Goal: Task Accomplishment & Management: Use online tool/utility

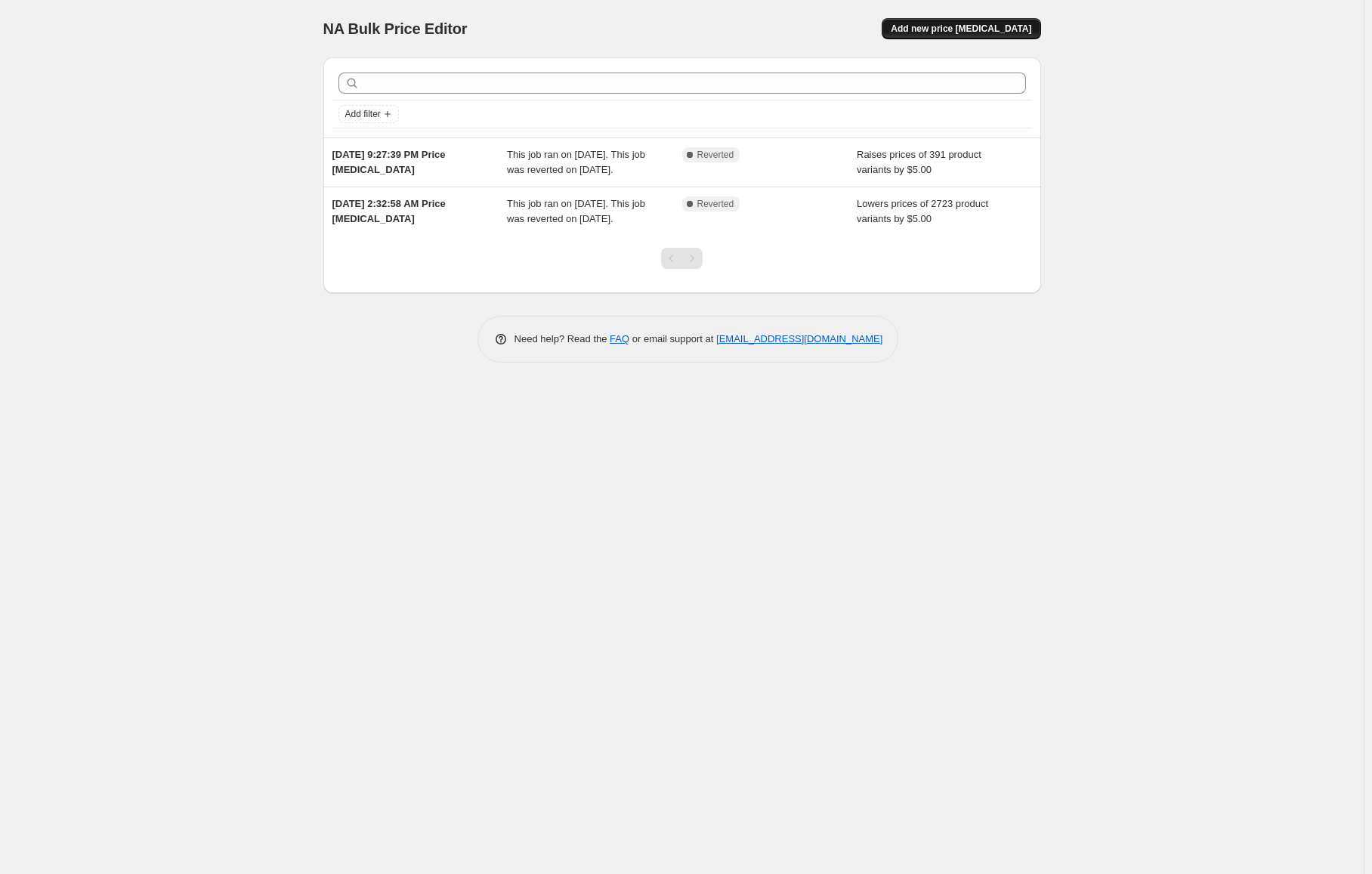
click at [1022, 32] on span "Add new price [MEDICAL_DATA]" at bounding box center [960, 28] width 141 height 12
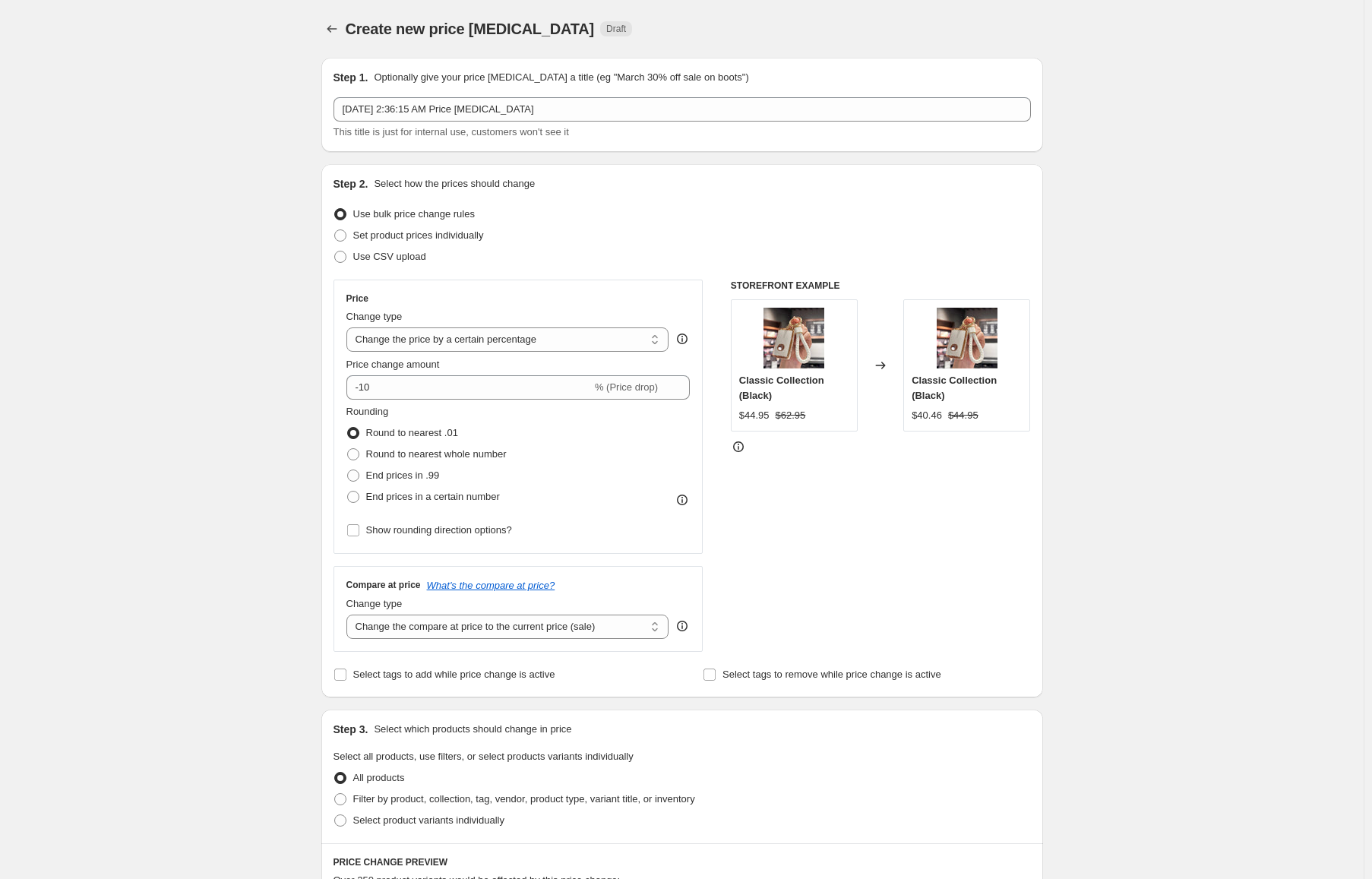
click at [439, 354] on div "Price Change type Change the price to a certain amount Change the price by a ce…" at bounding box center [519, 416] width 344 height 248
click at [439, 351] on select "Change the price to a certain amount Change the price by a certain amount Chang…" at bounding box center [508, 339] width 323 height 24
select select "to"
click at [350, 327] on select "Change the price to a certain amount Change the price by a certain amount Chang…" at bounding box center [508, 339] width 323 height 24
type input "80.00"
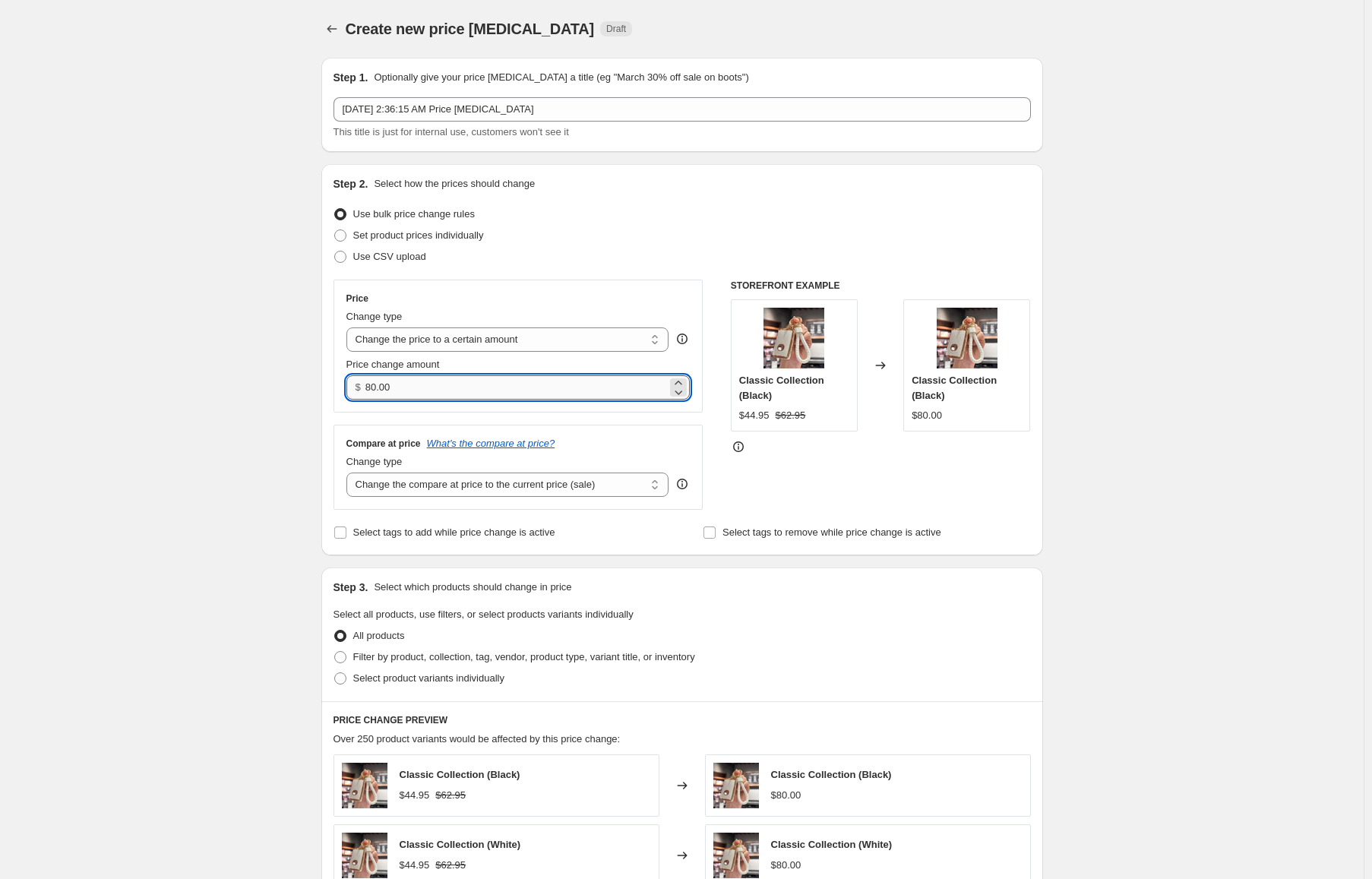
click at [455, 383] on input "80.00" at bounding box center [516, 387] width 302 height 24
type input "5.00"
click at [274, 404] on div "Create new price [MEDICAL_DATA]. This page is ready Create new price [MEDICAL_D…" at bounding box center [682, 689] width 1363 height 1377
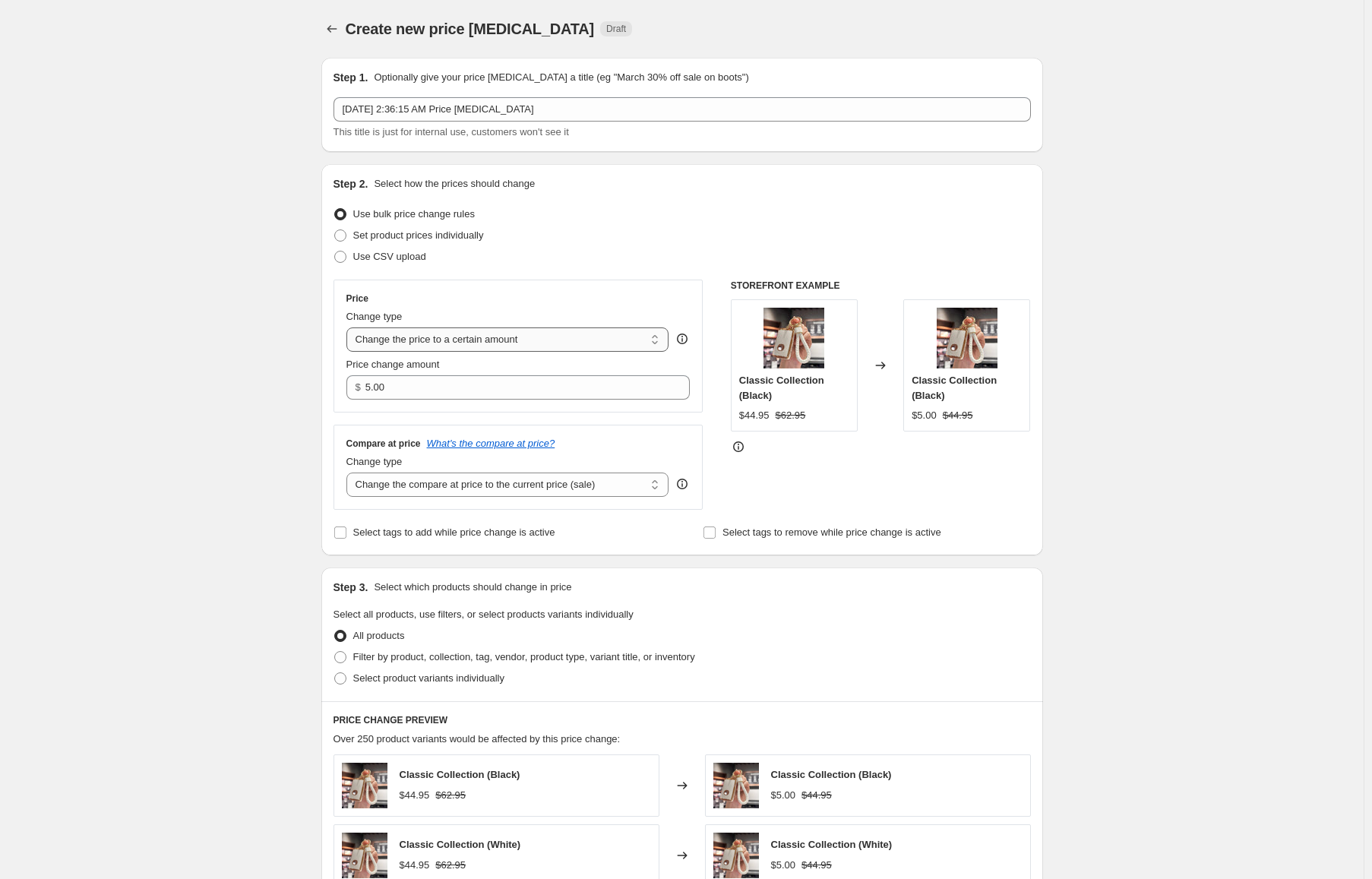
click at [438, 340] on select "Change the price to a certain amount Change the price by a certain amount Chang…" at bounding box center [508, 339] width 323 height 24
select select "percentage"
click at [350, 327] on select "Change the price to a certain amount Change the price by a certain amount Chang…" at bounding box center [508, 339] width 323 height 24
type input "-15"
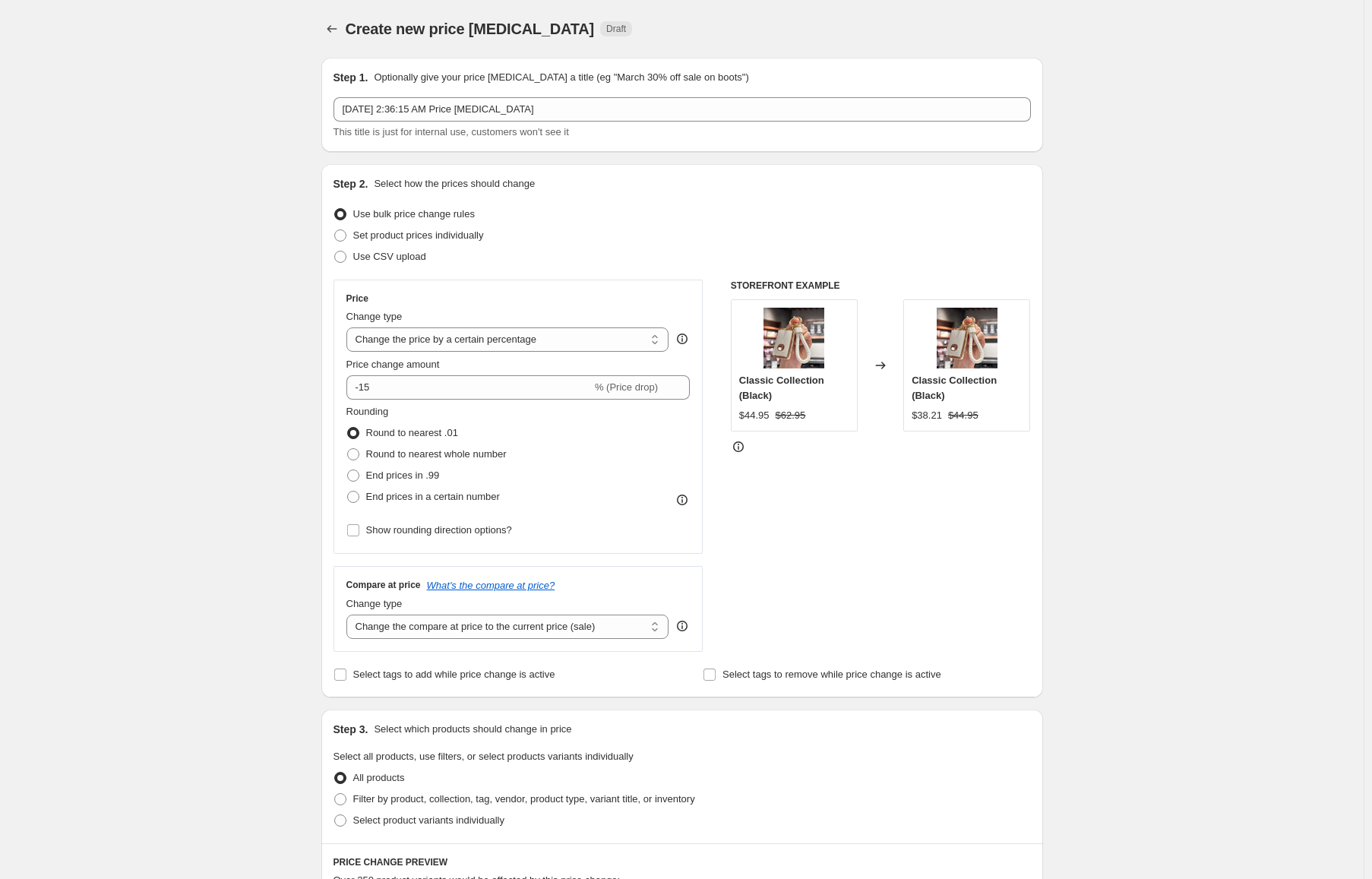
click at [462, 326] on div "Change type Change the price to a certain amount Change the price by a certain …" at bounding box center [508, 331] width 323 height 43
click at [469, 343] on select "Change the price to a certain amount Change the price by a certain amount Chang…" at bounding box center [508, 339] width 323 height 24
select select "by"
click at [350, 327] on select "Change the price to a certain amount Change the price by a certain amount Chang…" at bounding box center [508, 339] width 323 height 24
click at [483, 391] on input "-10.00" at bounding box center [483, 387] width 237 height 24
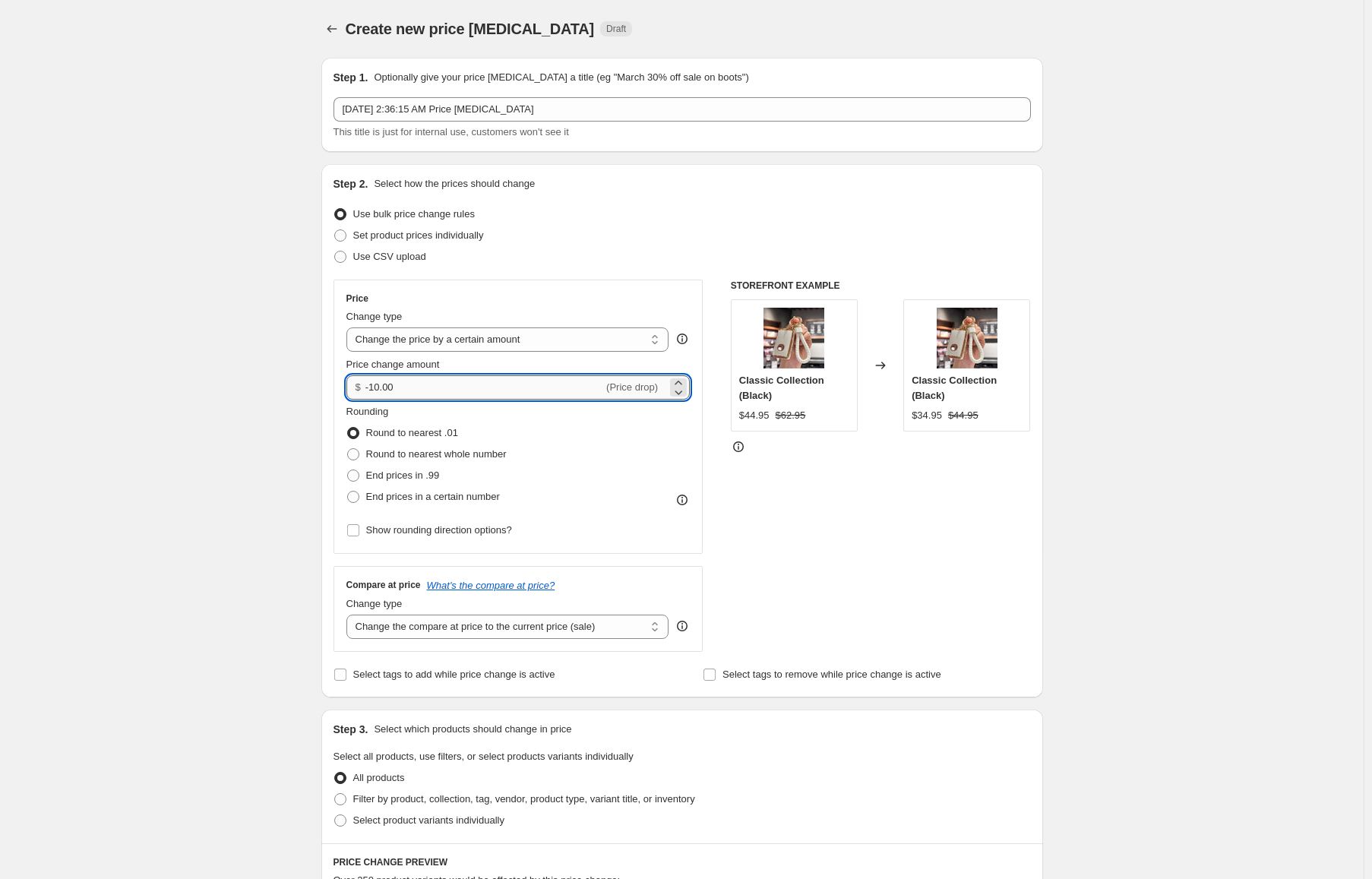
click at [483, 396] on input "-10.00" at bounding box center [483, 387] width 237 height 24
click at [483, 395] on input "-10.00" at bounding box center [483, 387] width 237 height 24
click at [482, 392] on input "-10.00" at bounding box center [483, 387] width 237 height 24
click at [482, 395] on input "-10.00" at bounding box center [483, 387] width 237 height 24
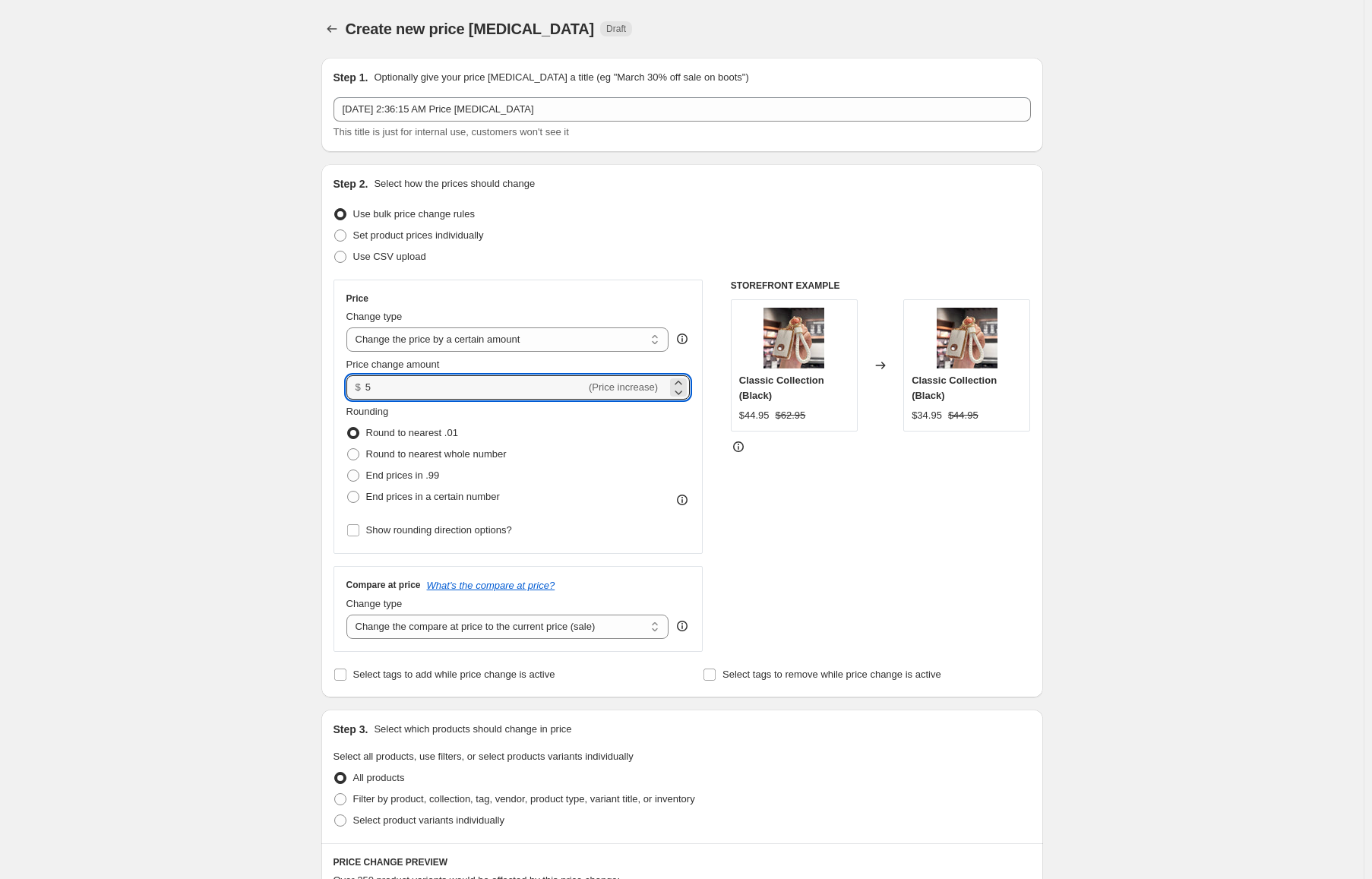
type input "5.00"
click at [233, 299] on div "Create new price [MEDICAL_DATA]. This page is ready Create new price [MEDICAL_D…" at bounding box center [682, 759] width 1363 height 1519
click at [435, 493] on span "End prices in a certain number" at bounding box center [433, 496] width 134 height 12
click at [348, 491] on input "End prices in a certain number" at bounding box center [347, 490] width 1 height 1
radio input "true"
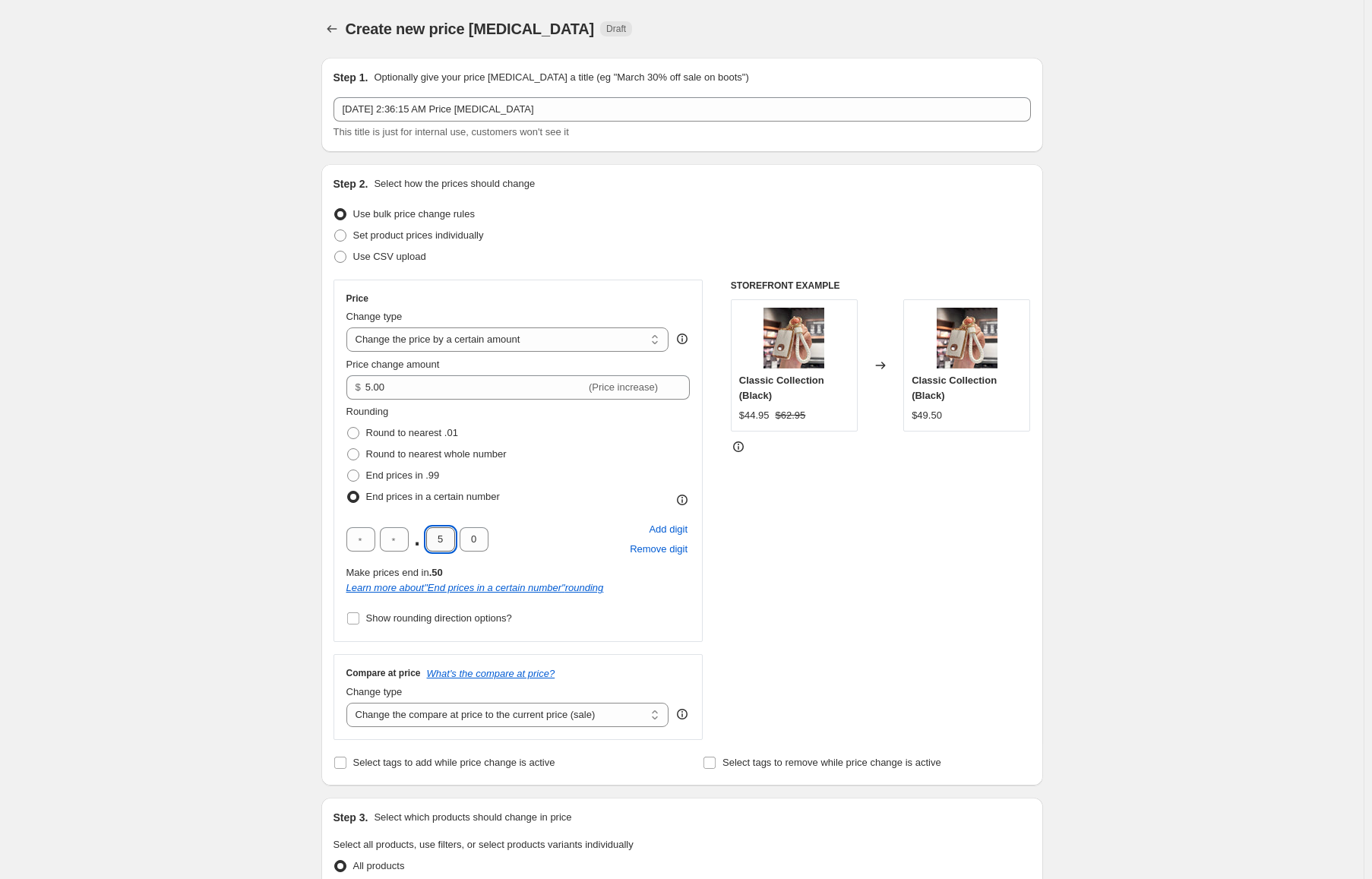
click at [447, 544] on input "5" at bounding box center [440, 539] width 29 height 24
type input "9"
click at [477, 538] on input "0" at bounding box center [475, 539] width 29 height 24
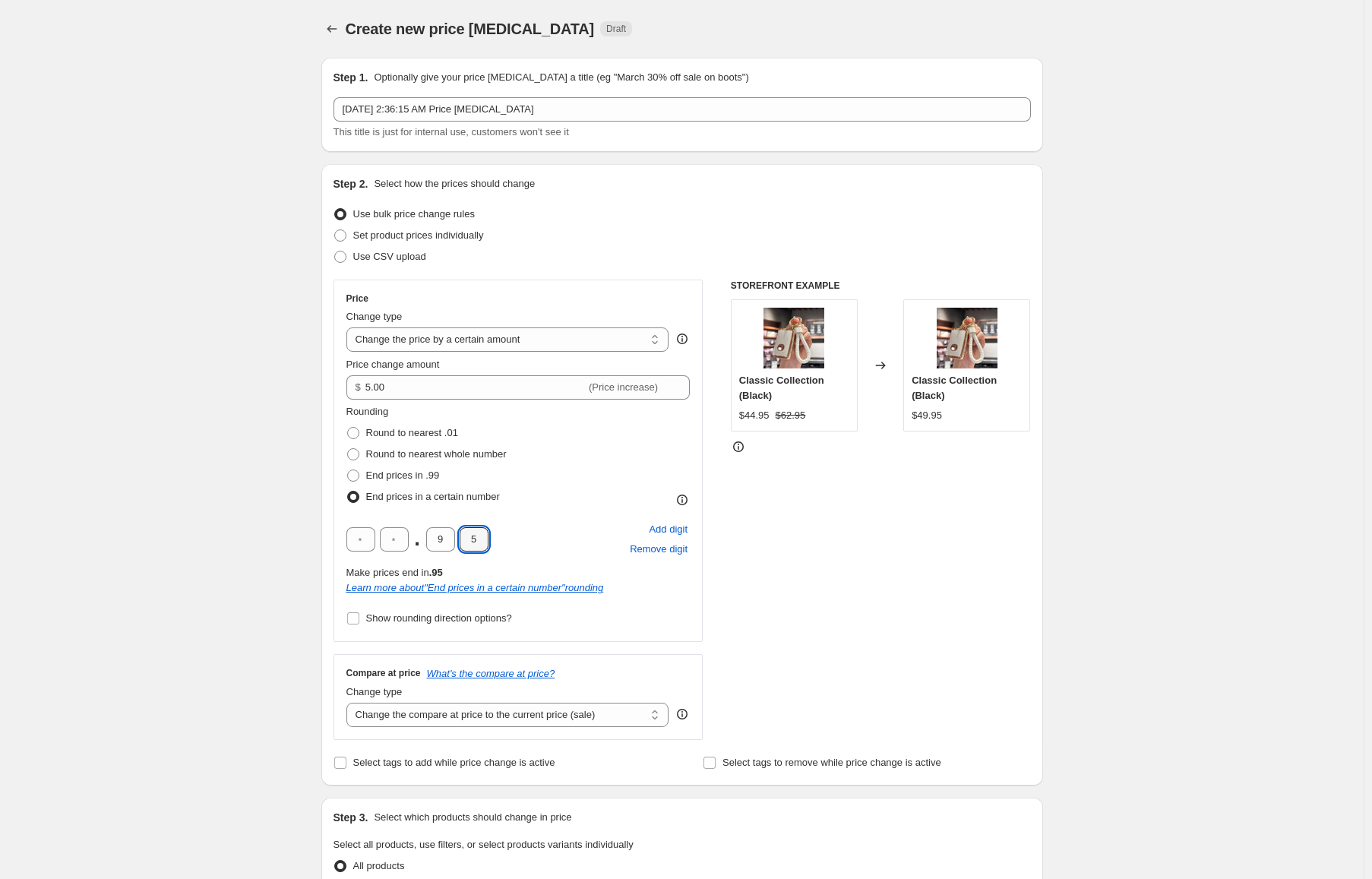
type input "5"
click at [302, 508] on div "Create new price [MEDICAL_DATA]. This page is ready Create new price [MEDICAL_D…" at bounding box center [682, 803] width 1363 height 1607
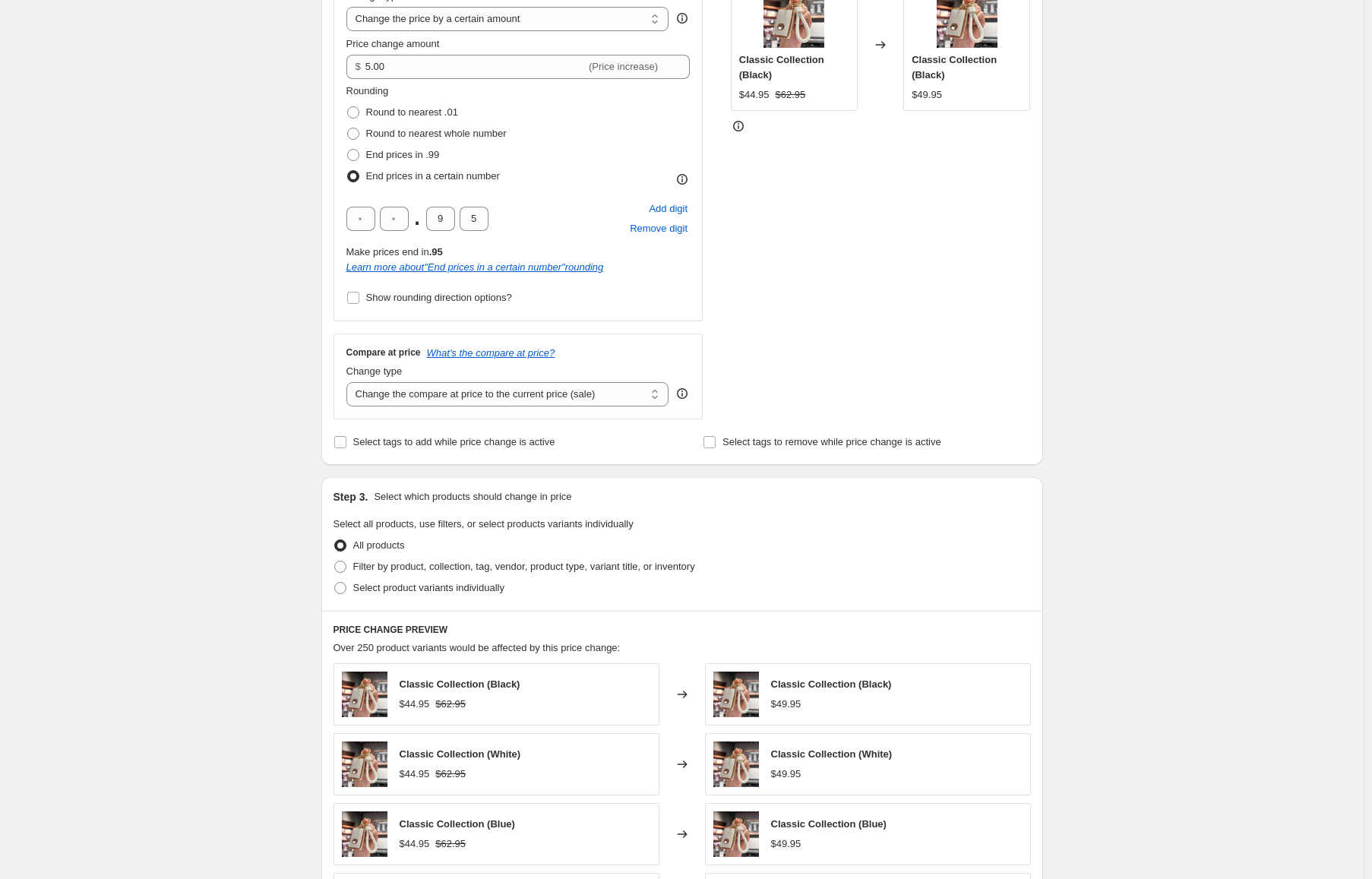
scroll to position [456, 0]
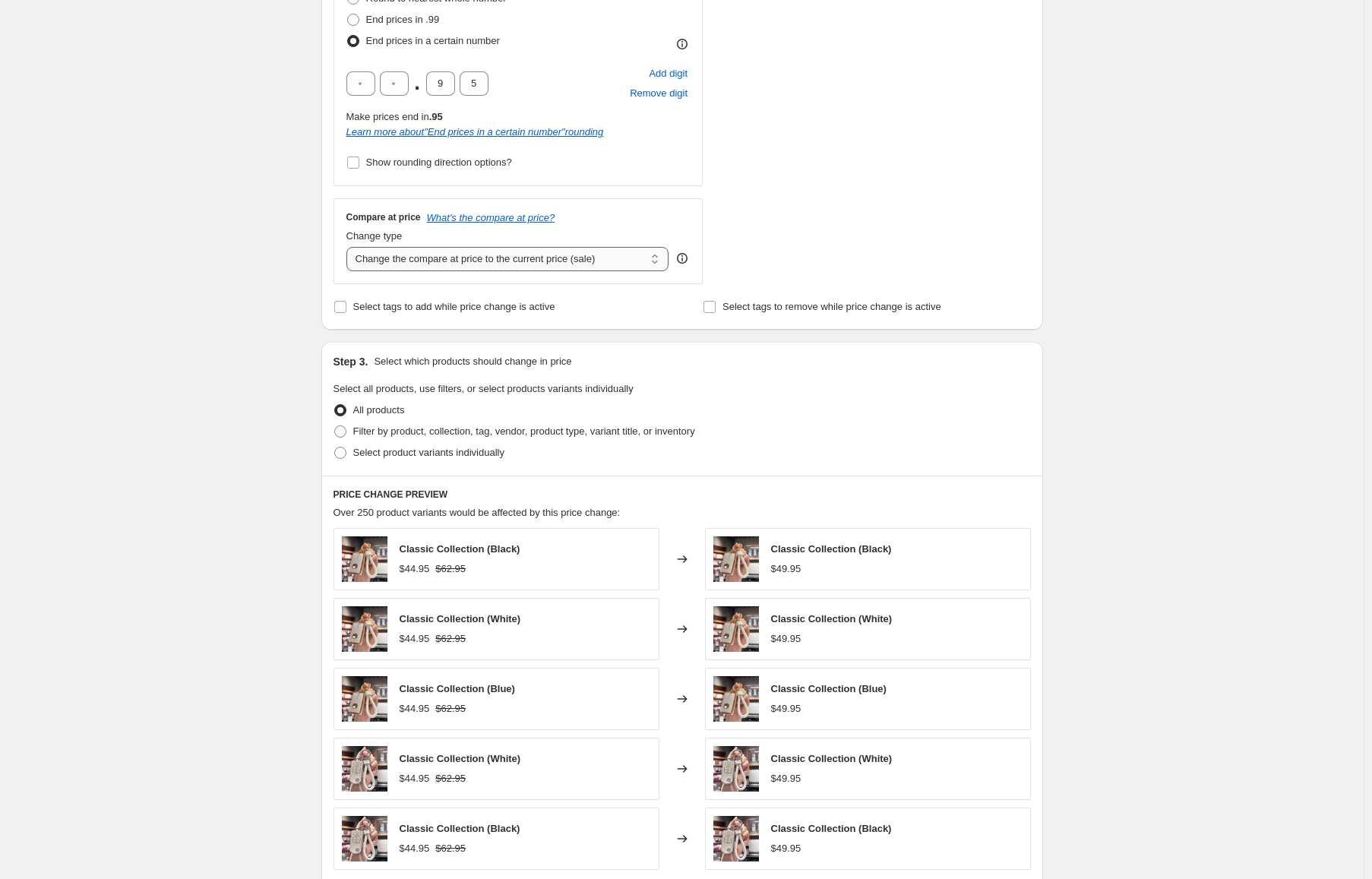
click at [406, 265] on select "Change the compare at price to the current price (sale) Change the compare at p…" at bounding box center [508, 259] width 323 height 24
select select "by"
click at [350, 247] on select "Change the compare at price to the current price (sale) Change the compare at p…" at bounding box center [508, 259] width 323 height 24
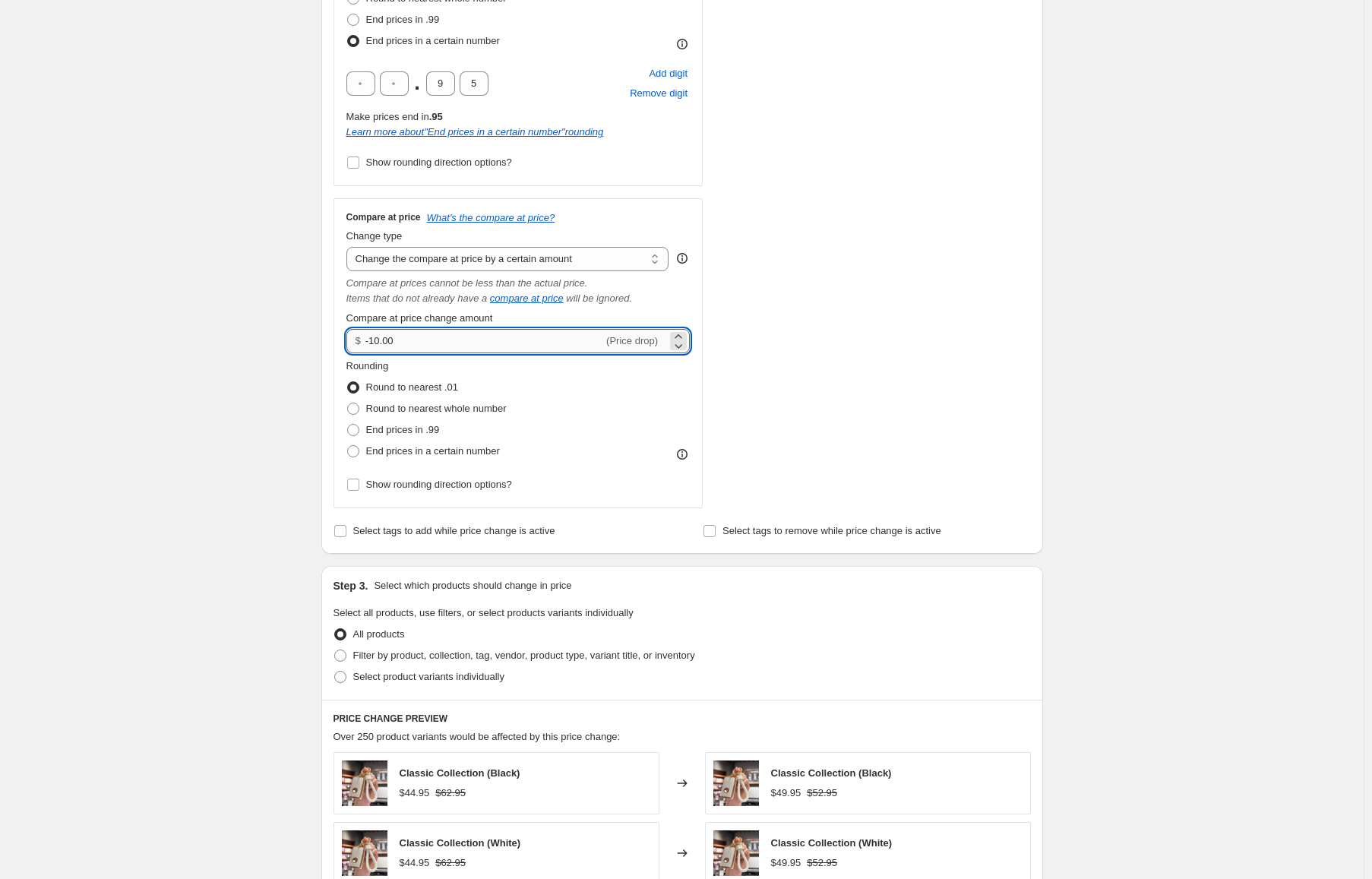
click at [430, 336] on input "-10.00" at bounding box center [483, 341] width 237 height 24
type input "5.00"
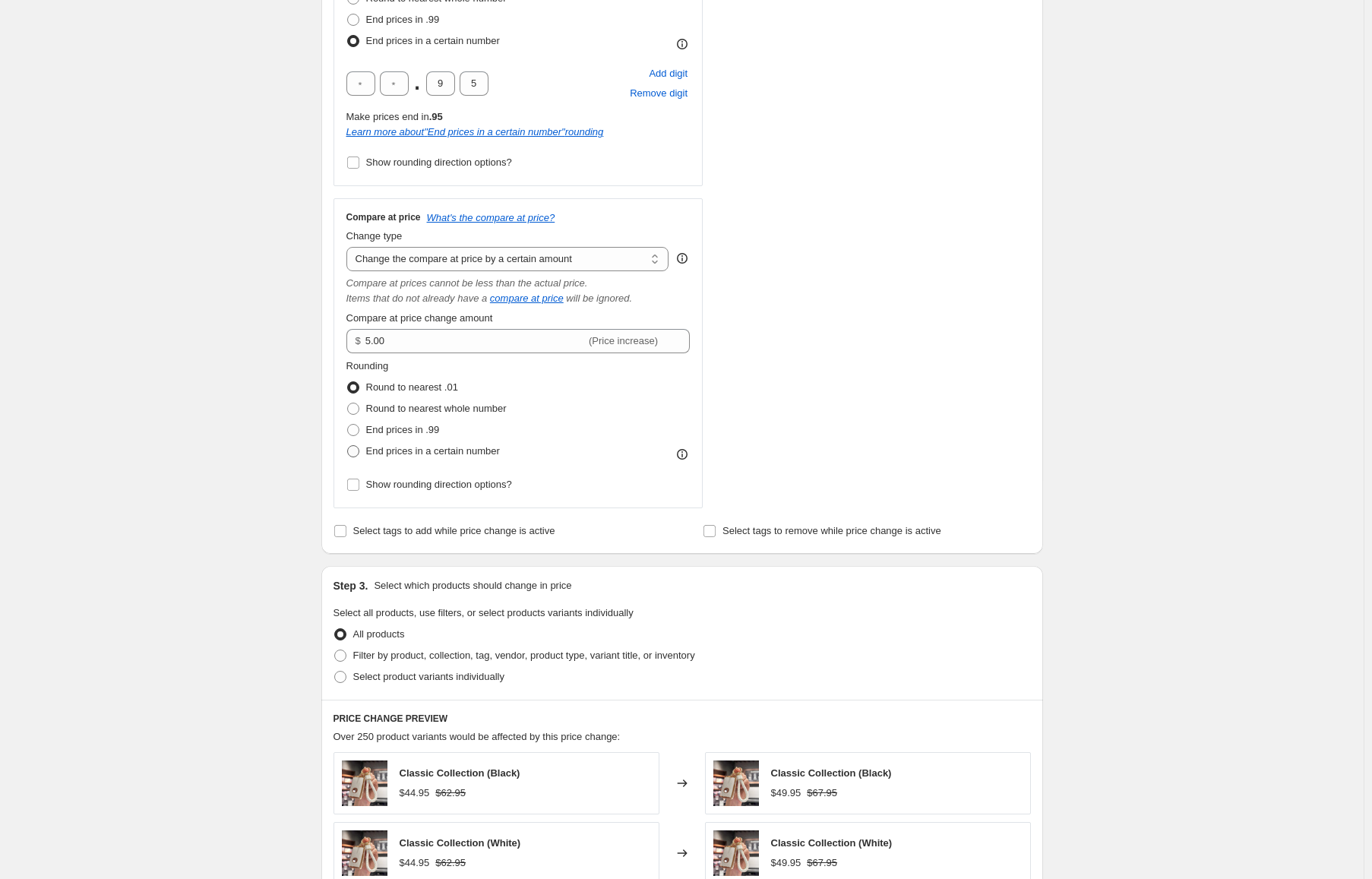
click at [422, 456] on span "End prices in a certain number" at bounding box center [433, 451] width 134 height 12
click at [348, 446] on input "End prices in a certain number" at bounding box center [347, 445] width 1 height 1
radio input "true"
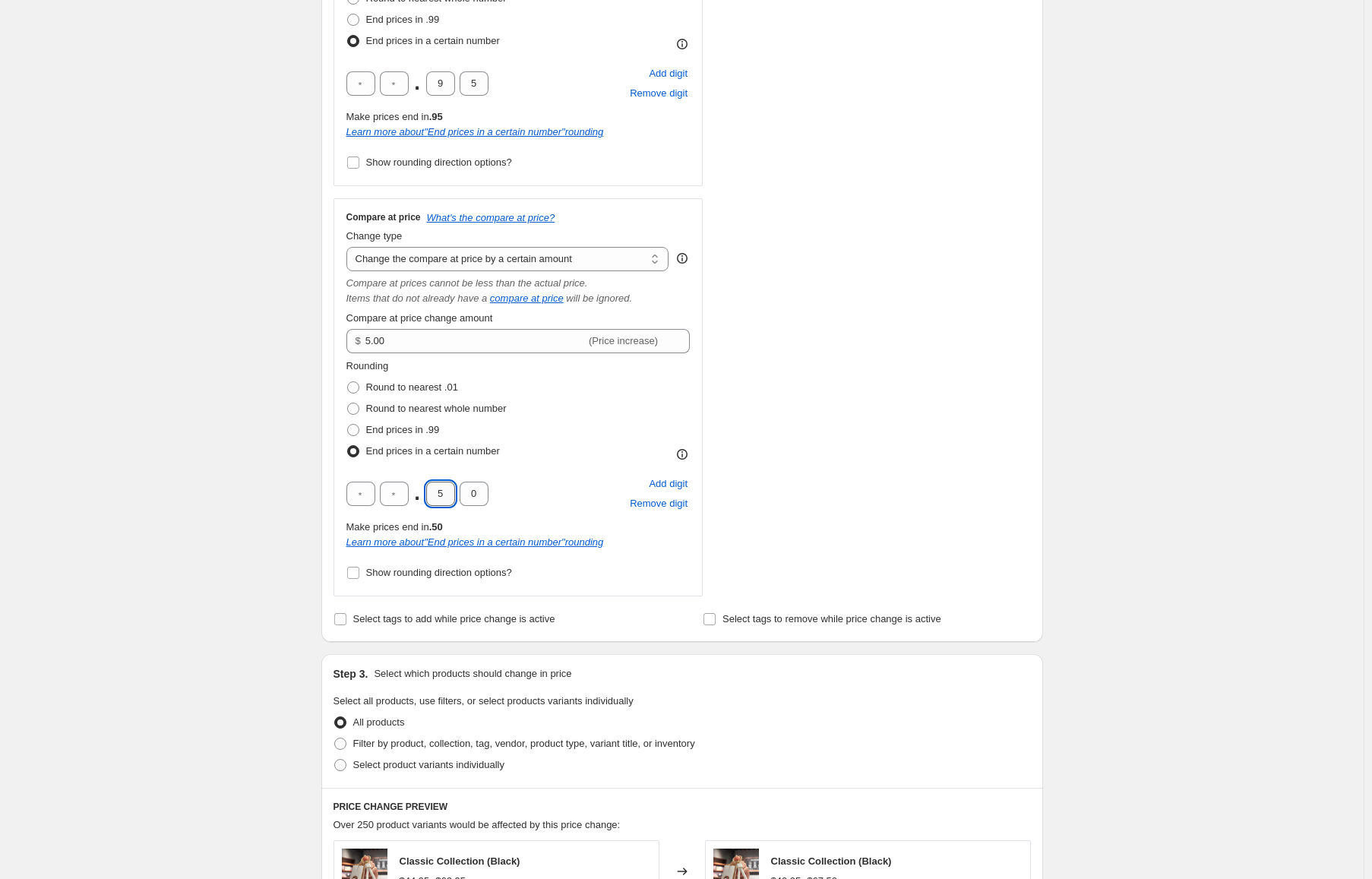
drag, startPoint x: 449, startPoint y: 494, endPoint x: 433, endPoint y: 498, distance: 16.5
click at [433, 498] on input "5" at bounding box center [440, 493] width 29 height 24
type input "9"
drag, startPoint x: 474, startPoint y: 489, endPoint x: 486, endPoint y: 504, distance: 19.2
click at [486, 504] on input "0" at bounding box center [475, 493] width 29 height 24
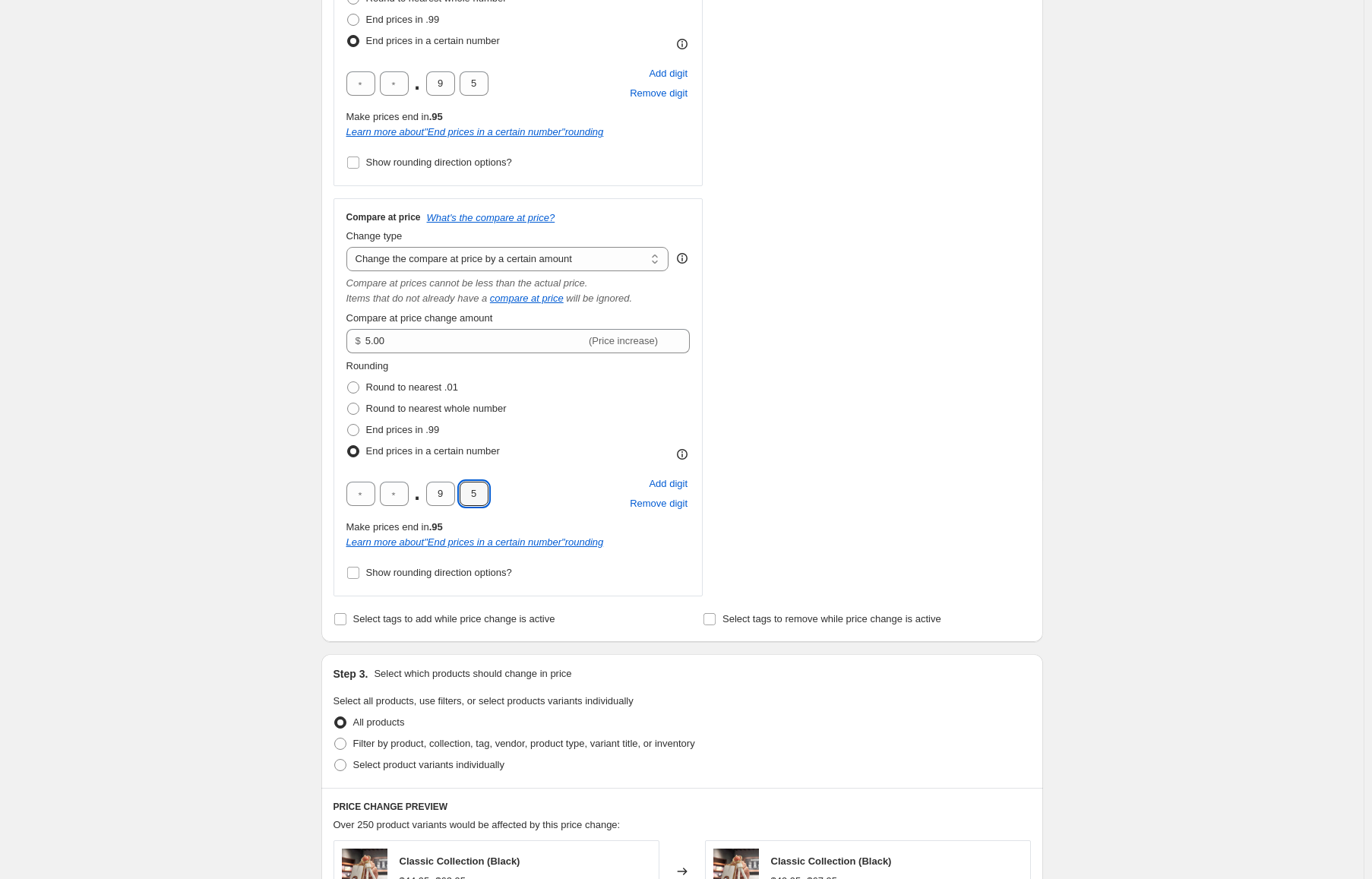
type input "5"
click at [232, 442] on div "Create new price [MEDICAL_DATA]. This page is ready Create new price [MEDICAL_D…" at bounding box center [682, 503] width 1363 height 1919
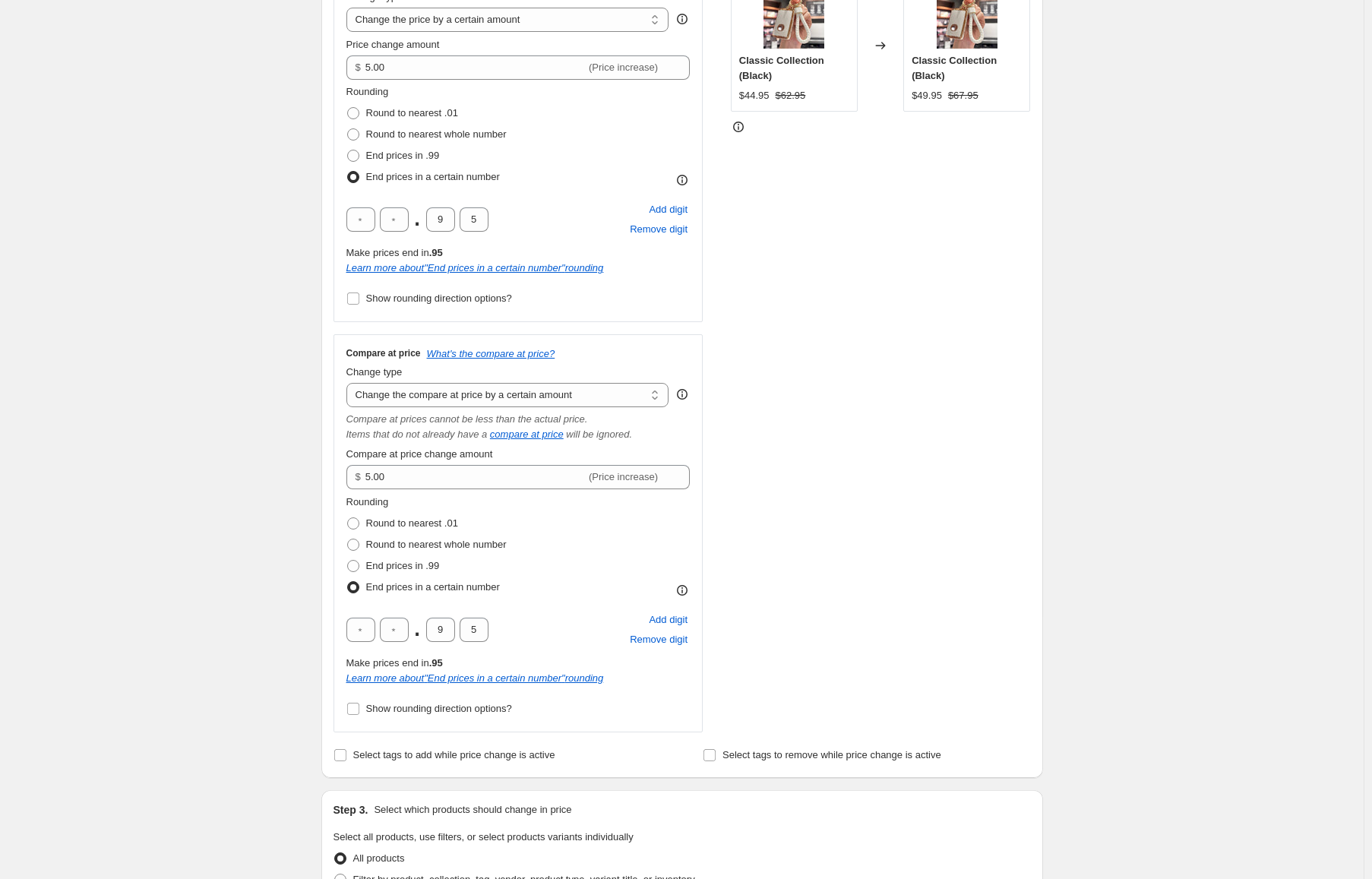
scroll to position [380, 0]
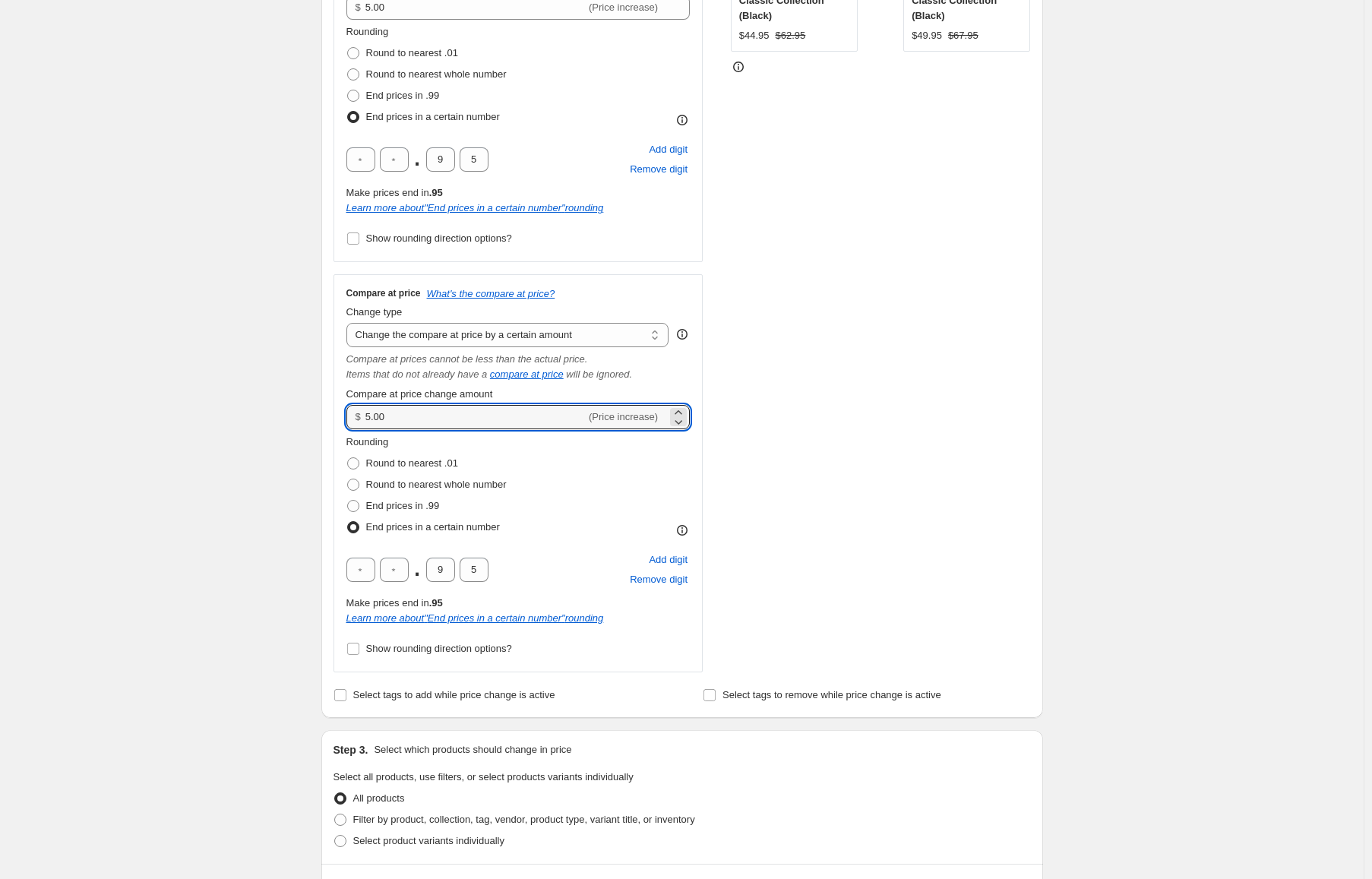
drag, startPoint x: 395, startPoint y: 421, endPoint x: 333, endPoint y: 410, distance: 63.0
click at [339, 412] on div "Compare at price What's the compare at price? Change type Change the compare at…" at bounding box center [518, 474] width 370 height 398
type input "10.00"
click at [276, 404] on div "Create new price [MEDICAL_DATA]. This page is ready Create new price [MEDICAL_D…" at bounding box center [682, 579] width 1363 height 1919
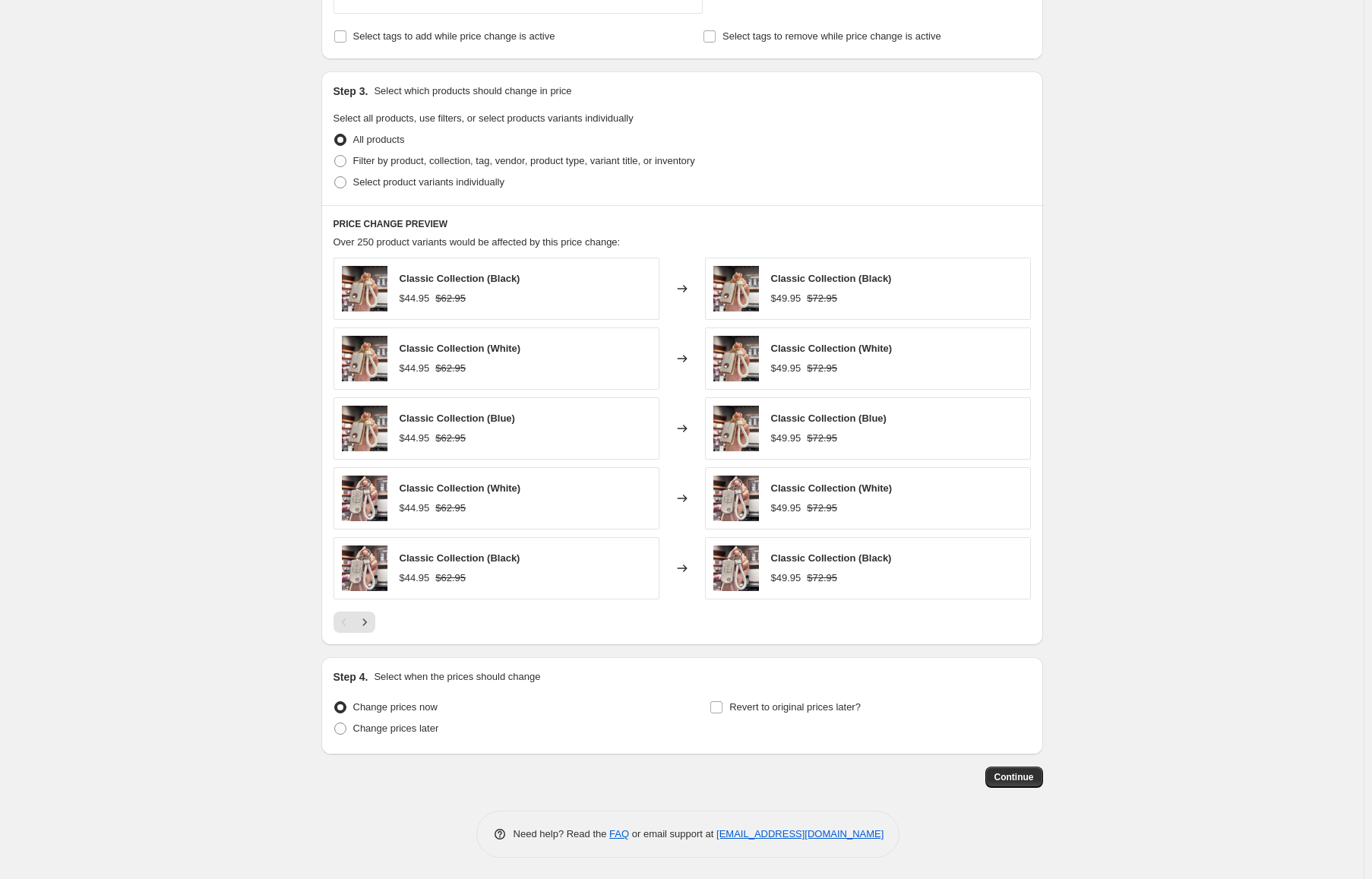
scroll to position [1041, 0]
click at [1028, 775] on span "Continue" at bounding box center [1014, 775] width 39 height 12
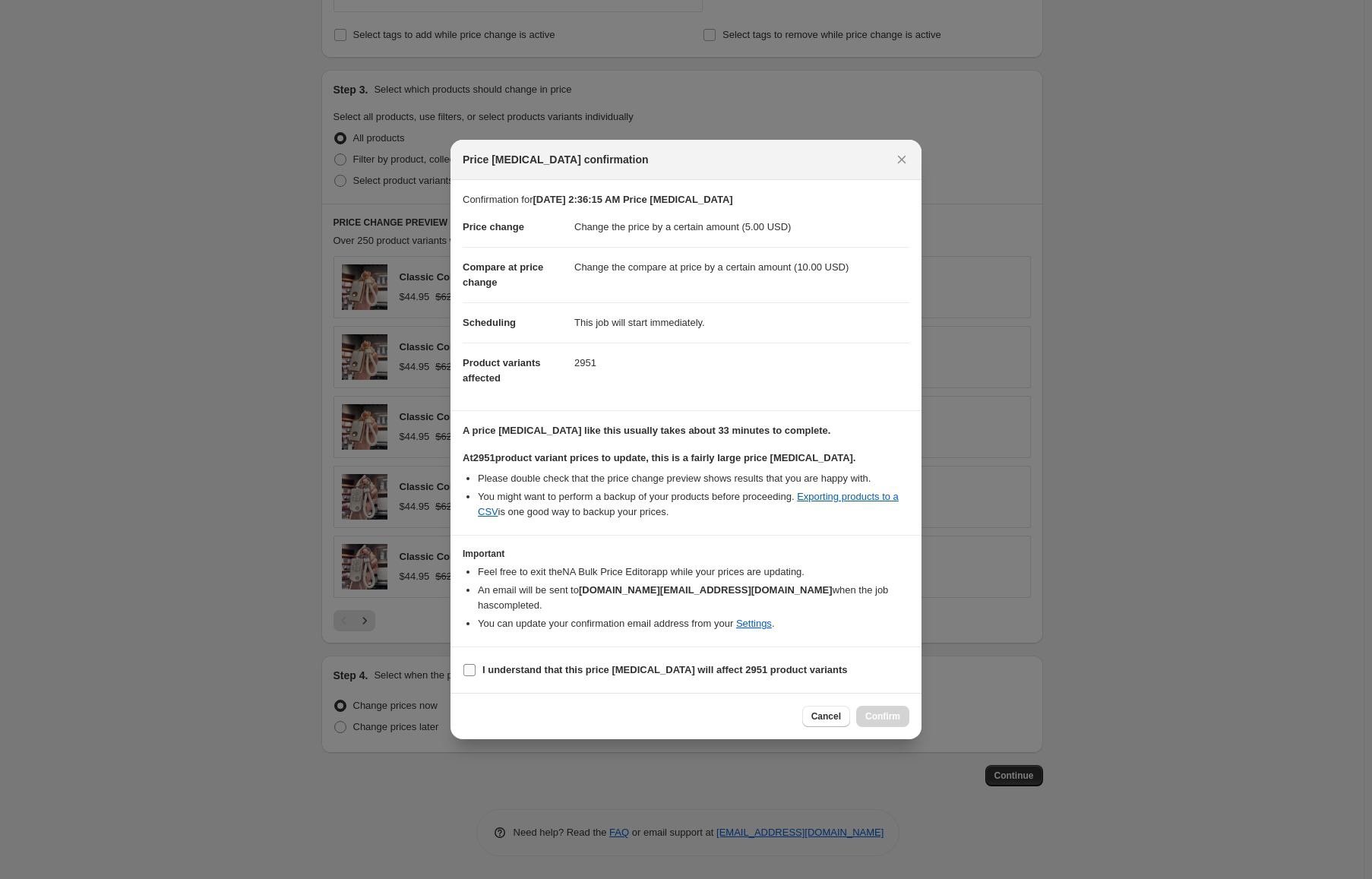
click at [774, 659] on label "I understand that this price [MEDICAL_DATA] will affect 2951 product variants" at bounding box center [655, 670] width 385 height 21
click at [476, 664] on input "I understand that this price [MEDICAL_DATA] will affect 2951 product variants" at bounding box center [469, 670] width 12 height 12
checkbox input "true"
click at [889, 710] on span "Confirm" at bounding box center [883, 716] width 35 height 12
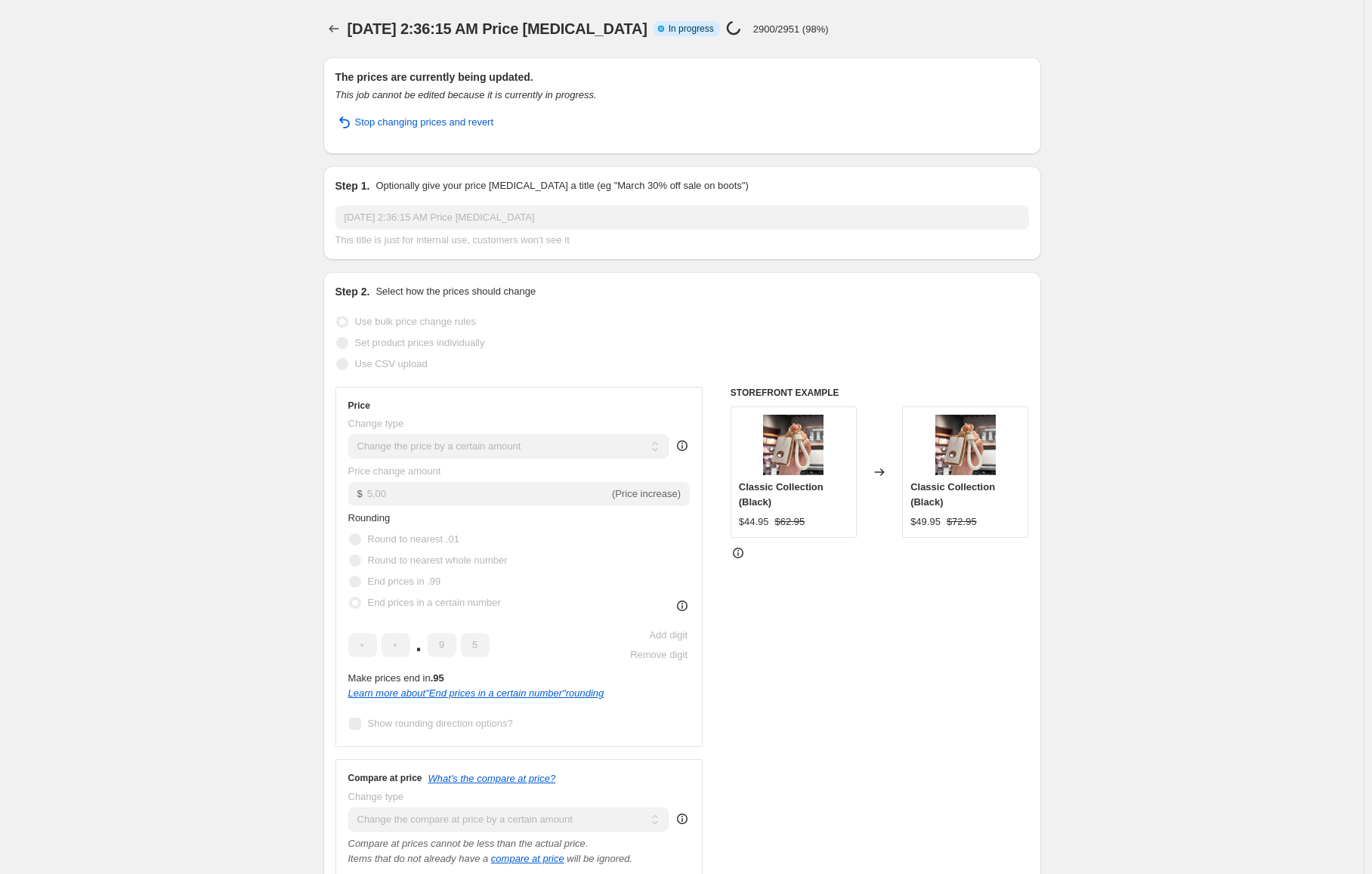
select select "by"
